Goal: Task Accomplishment & Management: Use online tool/utility

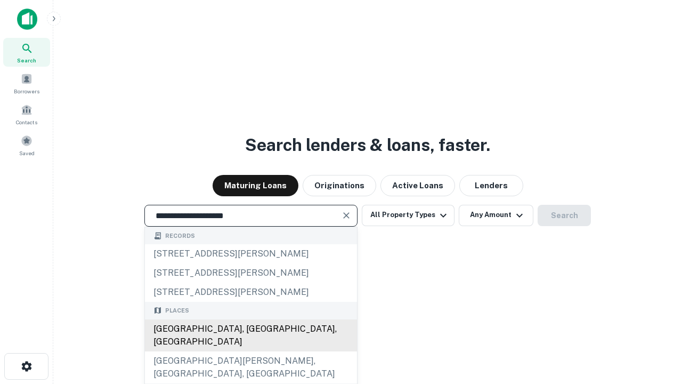
click at [251, 351] on div "Santa Monica, CA, USA" at bounding box center [251, 335] width 212 height 32
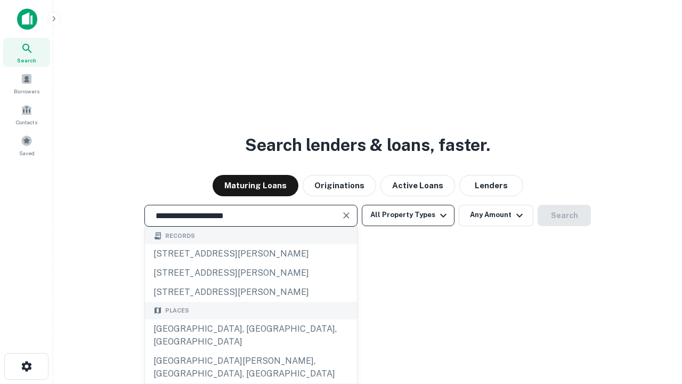
click at [408, 215] on button "All Property Types" at bounding box center [408, 215] width 93 height 21
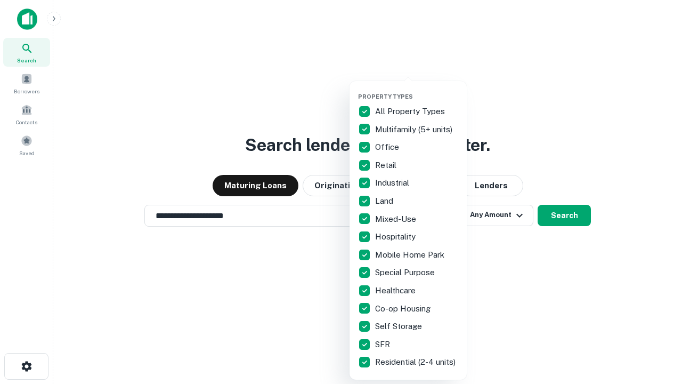
type input "**********"
click at [417, 90] on button "button" at bounding box center [416, 90] width 117 height 1
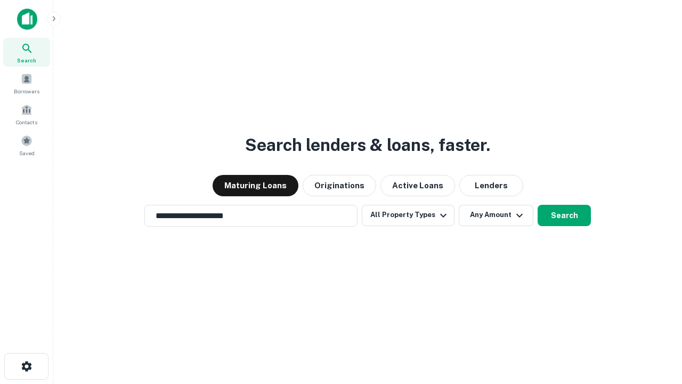
scroll to position [6, 128]
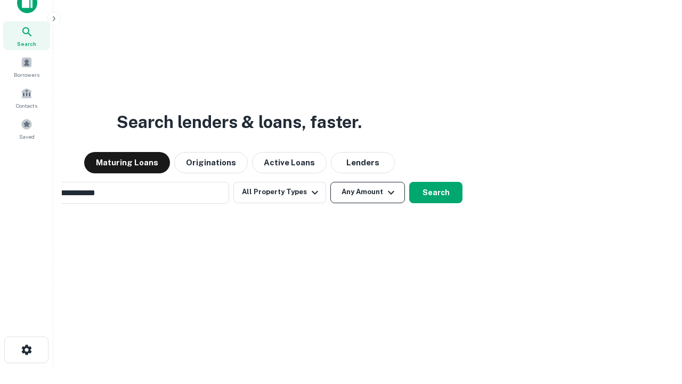
click at [331, 182] on button "Any Amount" at bounding box center [368, 192] width 75 height 21
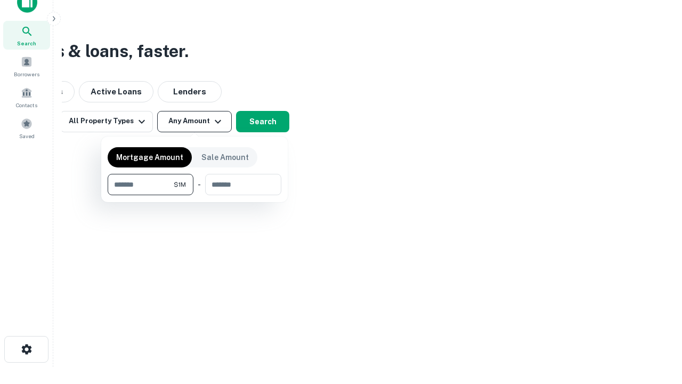
type input "*******"
click at [195, 195] on button "button" at bounding box center [195, 195] width 174 height 1
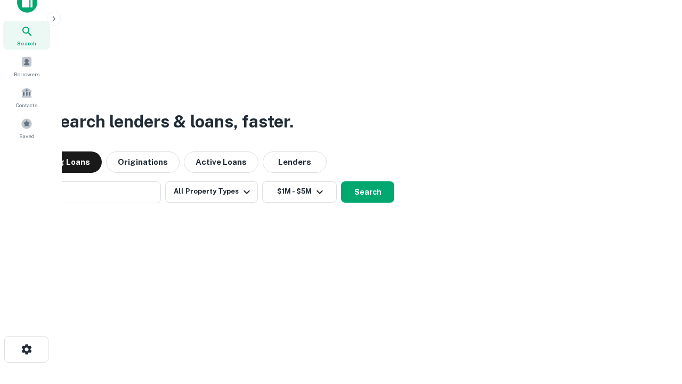
scroll to position [17, 0]
click at [341, 182] on button "Search" at bounding box center [367, 192] width 53 height 21
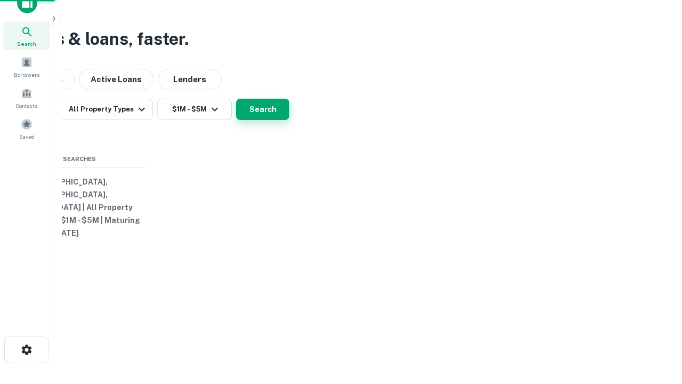
scroll to position [17, 0]
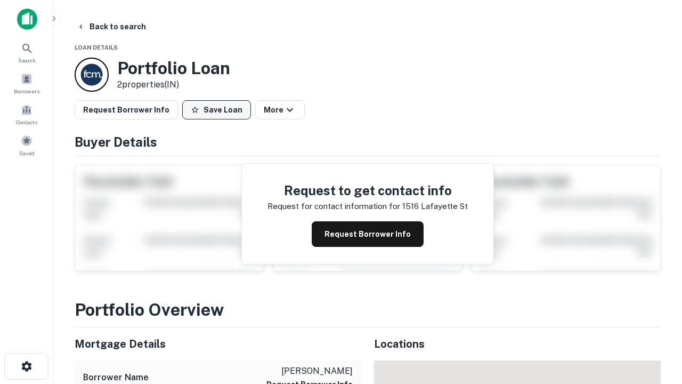
click at [216, 110] on button "Save Loan" at bounding box center [216, 109] width 69 height 19
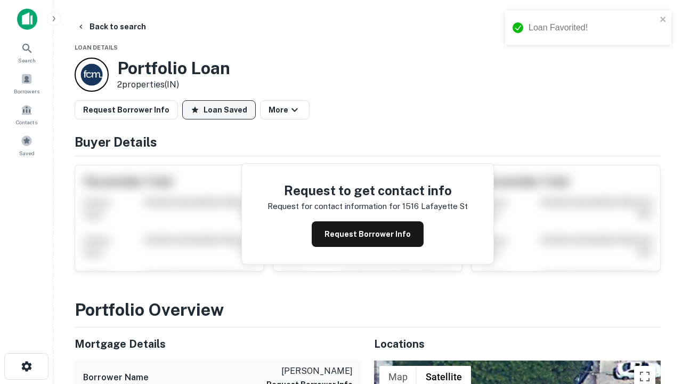
click at [219, 110] on button "Loan Saved" at bounding box center [219, 109] width 74 height 19
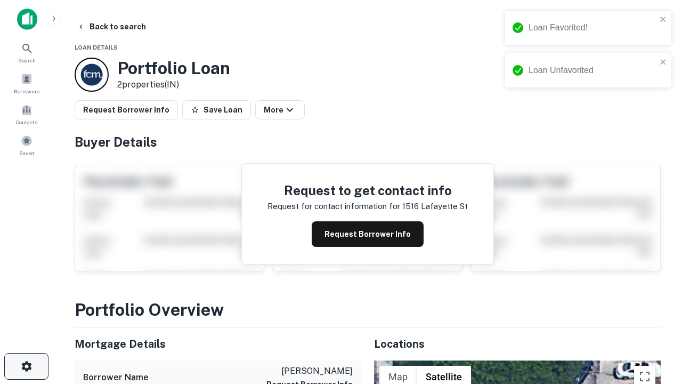
click at [26, 366] on icon "button" at bounding box center [26, 366] width 13 height 13
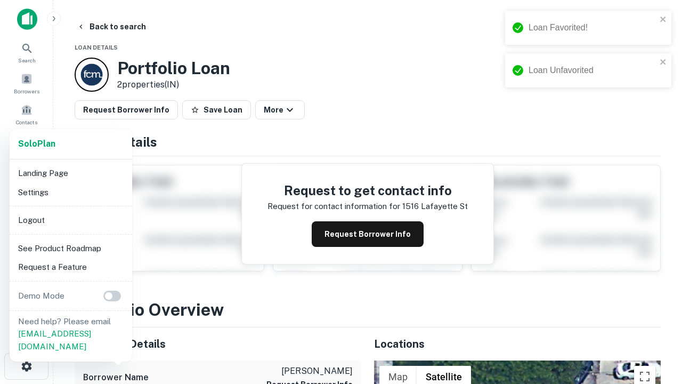
click at [70, 220] on li "Logout" at bounding box center [71, 220] width 114 height 19
